Goal: Information Seeking & Learning: Learn about a topic

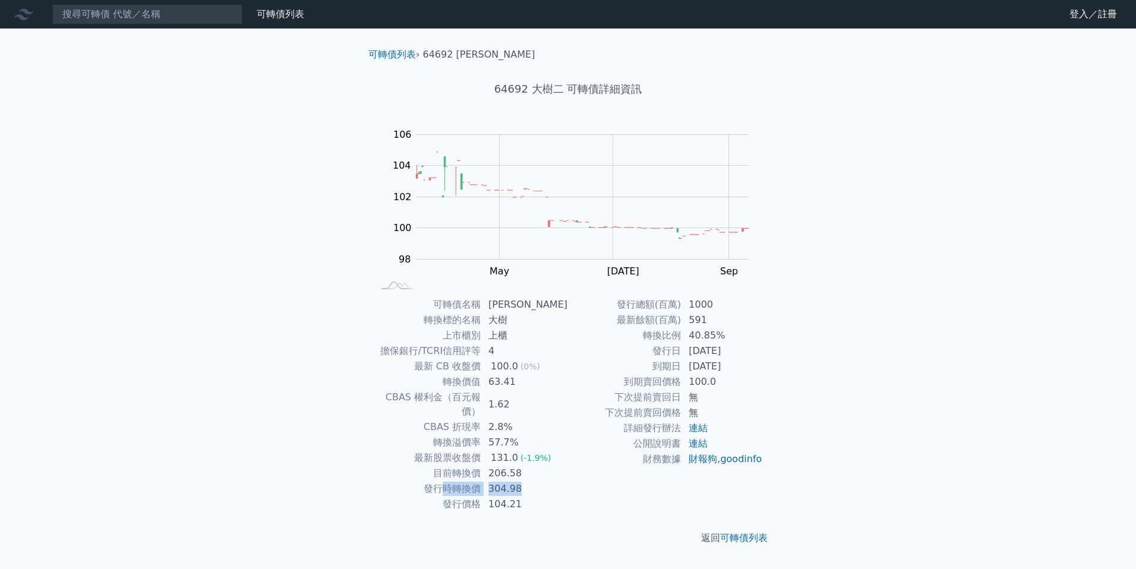
drag, startPoint x: 447, startPoint y: 478, endPoint x: 553, endPoint y: 478, distance: 106.3
click at [553, 481] on tr "發行時轉換價 304.98" at bounding box center [470, 488] width 195 height 15
drag, startPoint x: 553, startPoint y: 478, endPoint x: 575, endPoint y: 479, distance: 21.4
click at [575, 467] on td "財務數據" at bounding box center [624, 459] width 113 height 15
click at [696, 431] on link "連結" at bounding box center [698, 427] width 19 height 11
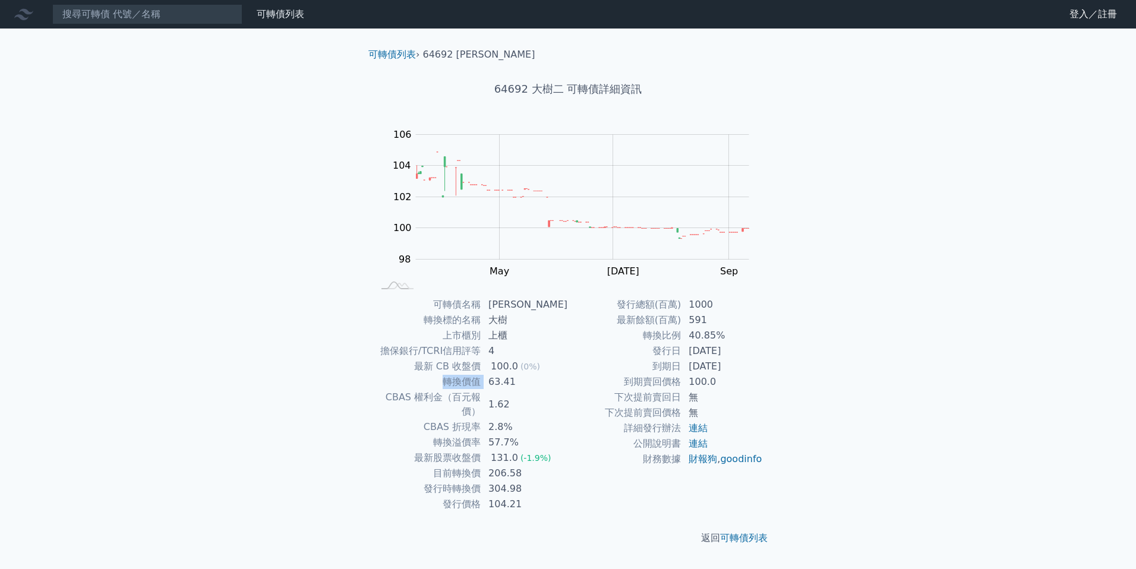
drag, startPoint x: 496, startPoint y: 375, endPoint x: 561, endPoint y: 372, distance: 65.4
click at [561, 372] on tbody "可轉債名稱 [PERSON_NAME] 轉換標的名稱 大樹 上市櫃別 上櫃 擔保銀行/TCRI信用評等 4 最新 CB 收盤價 100.0 (0%) 轉換價值…" at bounding box center [470, 404] width 195 height 215
drag, startPoint x: 561, startPoint y: 372, endPoint x: 586, endPoint y: 390, distance: 30.7
click at [586, 390] on td "下次提前賣回日" at bounding box center [624, 397] width 113 height 15
